Goal: Information Seeking & Learning: Learn about a topic

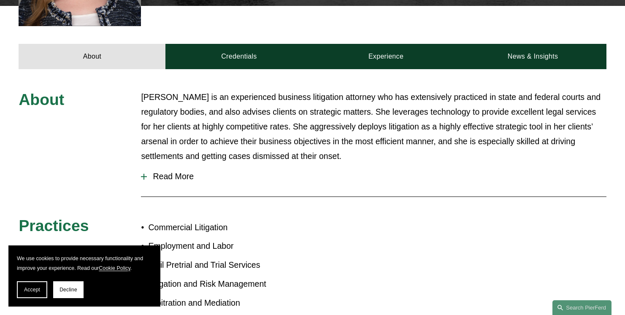
scroll to position [364, 0]
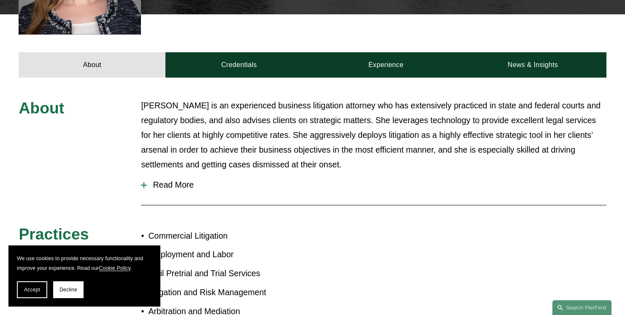
click at [193, 180] on span "Read More" at bounding box center [376, 185] width 459 height 10
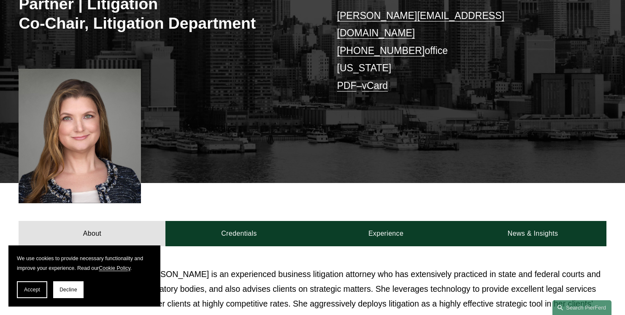
scroll to position [0, 0]
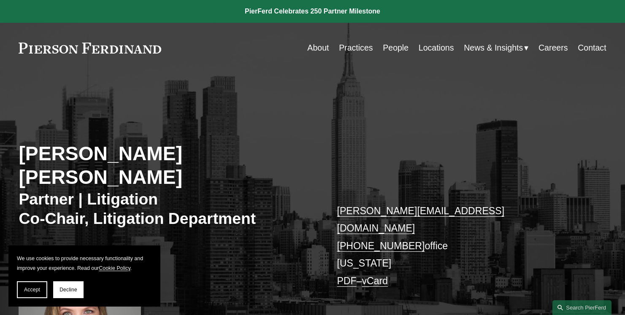
click at [326, 45] on link "About" at bounding box center [318, 48] width 22 height 16
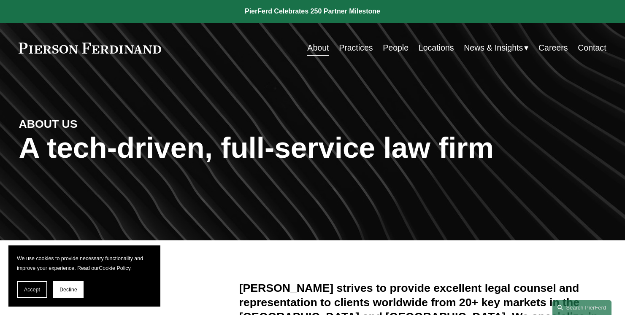
click at [389, 49] on link "People" at bounding box center [396, 48] width 26 height 16
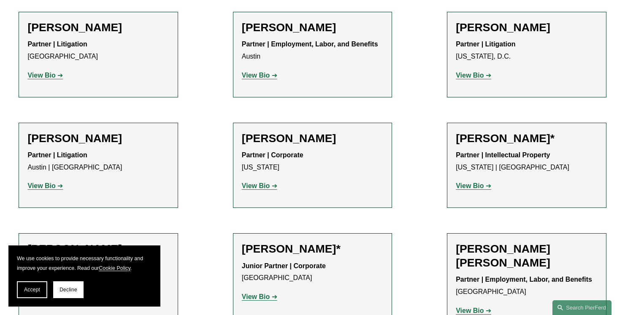
scroll to position [352, 0]
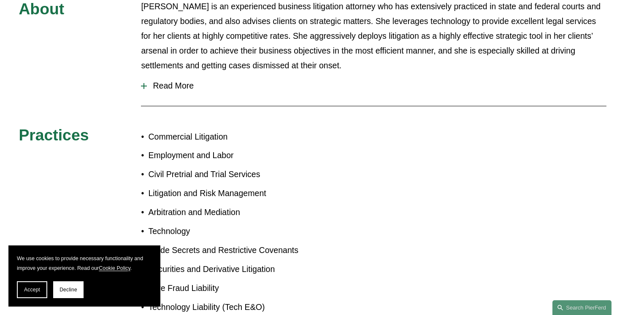
scroll to position [442, 0]
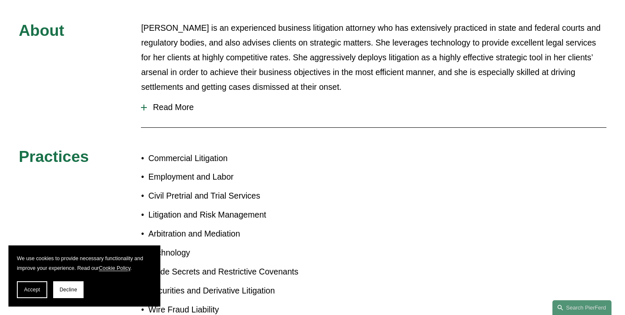
click at [190, 96] on button "Read More" at bounding box center [373, 107] width 465 height 22
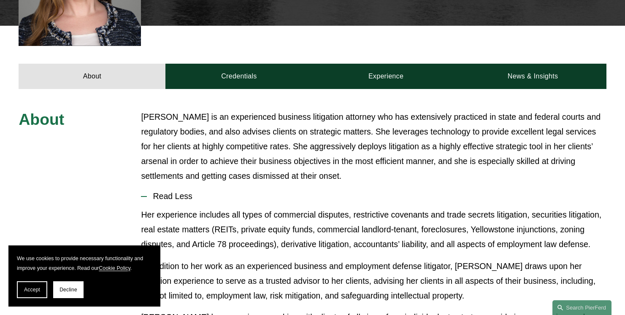
scroll to position [347, 0]
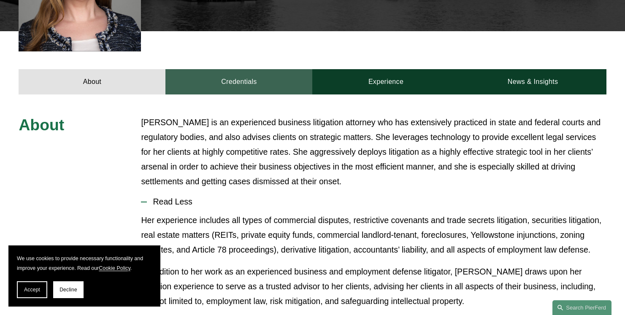
click at [238, 69] on link "Credentials" at bounding box center [239, 81] width 147 height 25
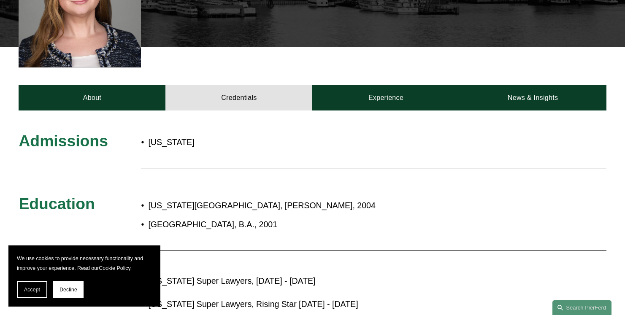
scroll to position [321, 0]
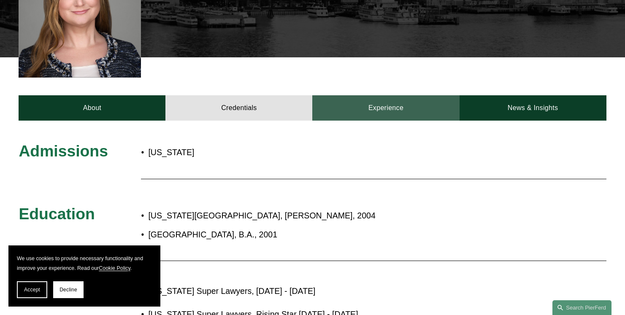
click at [383, 95] on link "Experience" at bounding box center [385, 107] width 147 height 25
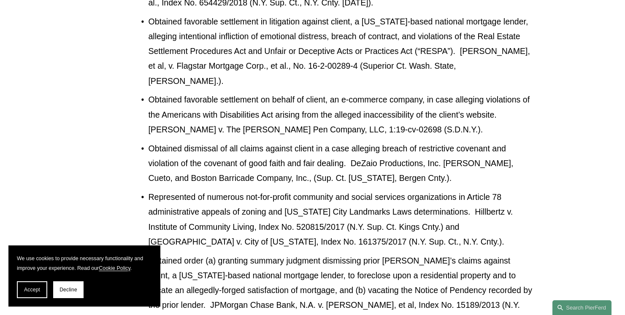
scroll to position [470, 0]
